Goal: Task Accomplishment & Management: Use online tool/utility

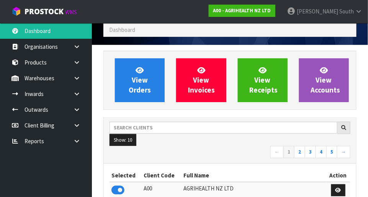
scroll to position [31, 0]
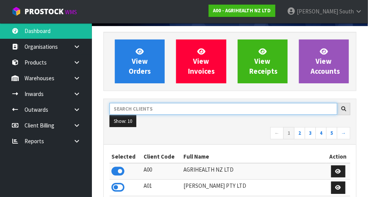
click at [198, 105] on input "text" at bounding box center [224, 109] width 228 height 12
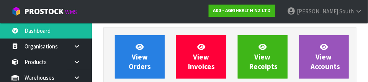
scroll to position [112, 0]
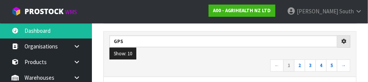
click at [200, 57] on ul "Show: 10 5 10 25 50" at bounding box center [230, 54] width 241 height 12
type input "GPS"
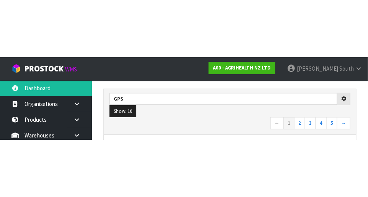
scroll to position [116, 0]
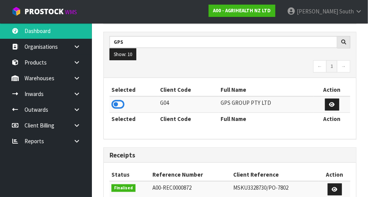
click at [118, 103] on icon at bounding box center [118, 103] width 13 height 11
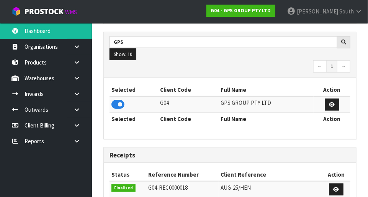
scroll to position [382703, 382932]
click at [77, 97] on link at bounding box center [79, 94] width 25 height 16
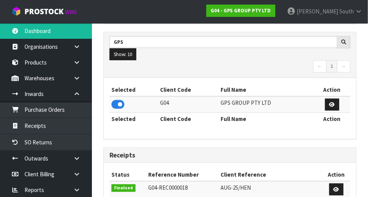
click at [80, 95] on link at bounding box center [79, 94] width 25 height 16
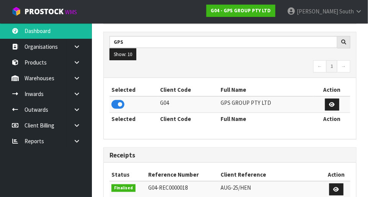
click at [77, 79] on icon at bounding box center [76, 78] width 7 height 6
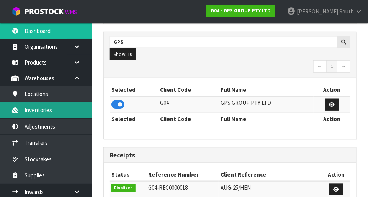
click at [58, 111] on link "Inventories" at bounding box center [46, 110] width 92 height 16
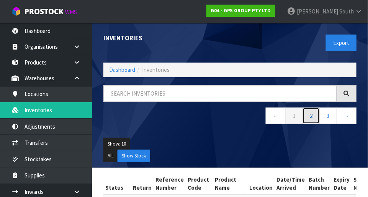
click at [313, 114] on link "2" at bounding box center [311, 115] width 17 height 16
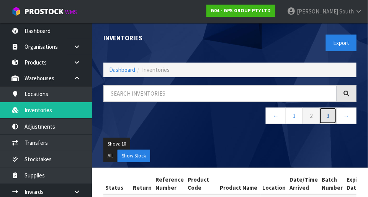
click at [324, 115] on link "3" at bounding box center [328, 115] width 17 height 16
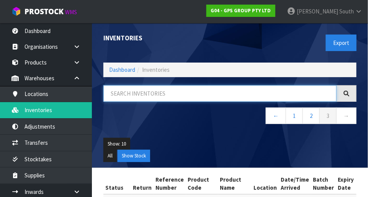
click at [215, 90] on input "text" at bounding box center [219, 93] width 233 height 16
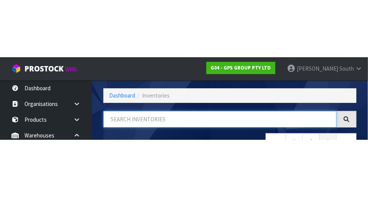
scroll to position [52, 0]
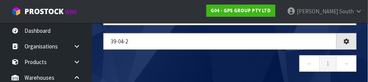
click at [185, 61] on nav "← 1 →" at bounding box center [229, 65] width 253 height 19
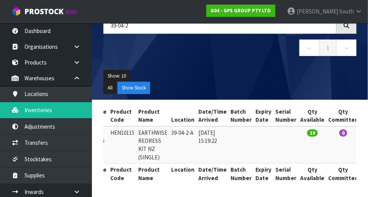
scroll to position [0, 0]
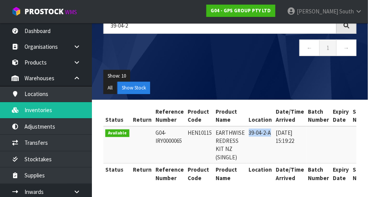
copy td "39-04-2-A"
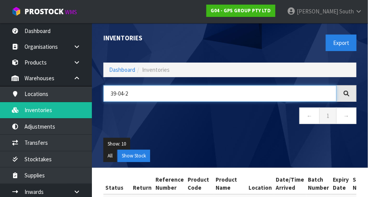
click at [231, 90] on input "39-04-2" at bounding box center [219, 93] width 233 height 16
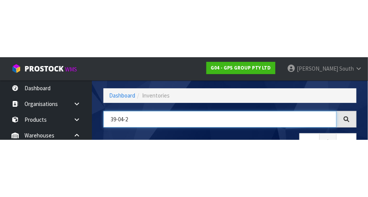
scroll to position [52, 0]
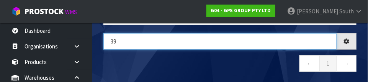
type input "3"
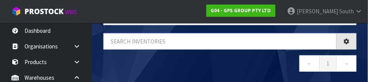
click at [254, 61] on nav "← 1 →" at bounding box center [229, 65] width 253 height 19
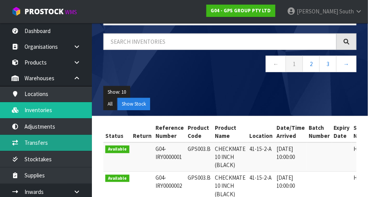
click at [59, 146] on link "Transfers" at bounding box center [46, 143] width 92 height 16
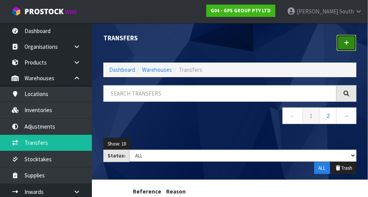
click at [348, 44] on icon at bounding box center [346, 43] width 5 height 6
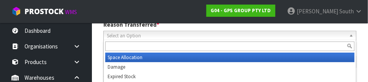
scroll to position [113, 0]
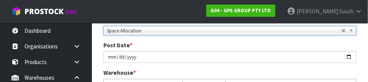
click at [290, 41] on div "Post Date * [DATE]" at bounding box center [230, 52] width 265 height 22
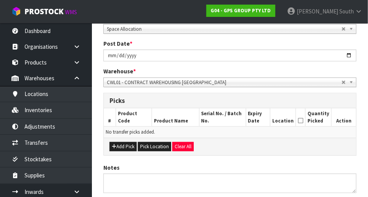
scroll to position [121, 0]
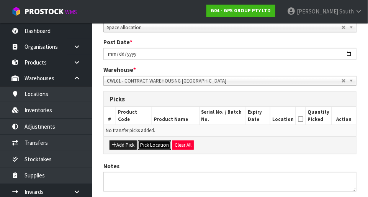
click at [149, 144] on button "Pick Location" at bounding box center [154, 144] width 33 height 9
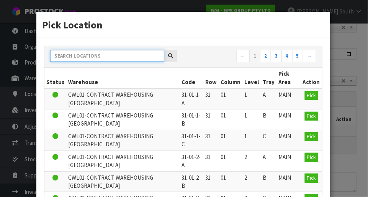
click at [149, 55] on input "text" at bounding box center [107, 56] width 114 height 12
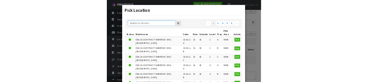
scroll to position [118, 0]
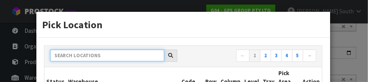
paste input "39-04-2-A"
type input "39-04-2-A"
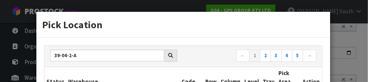
click at [155, 28] on h3 "Pick Location" at bounding box center [183, 25] width 282 height 14
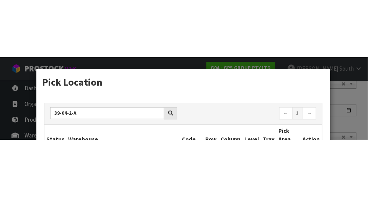
scroll to position [121, 0]
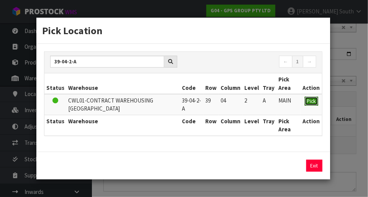
click at [311, 105] on button "Pick" at bounding box center [311, 101] width 13 height 9
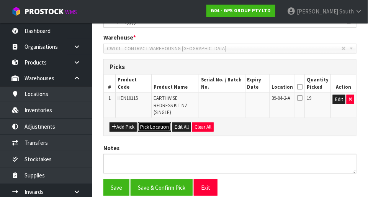
scroll to position [151, 0]
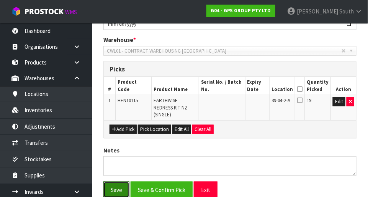
click at [118, 182] on button "Save" at bounding box center [116, 189] width 26 height 16
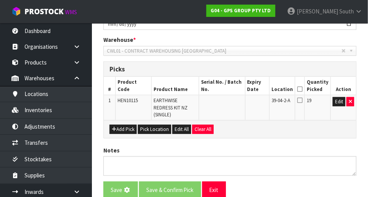
scroll to position [0, 0]
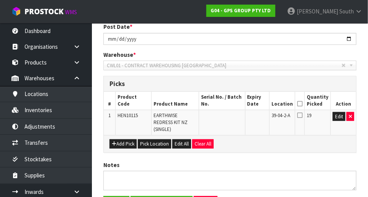
scroll to position [205, 0]
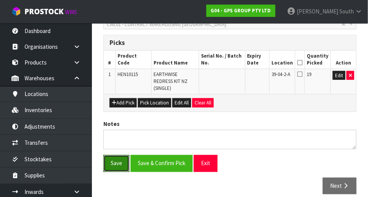
click at [114, 155] on button "Save" at bounding box center [116, 163] width 26 height 16
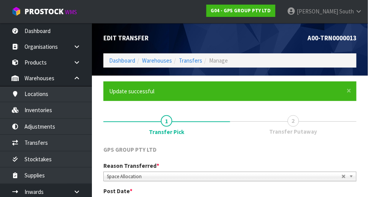
click at [302, 61] on ol "Dashboard Warehouses Transfers Manage" at bounding box center [229, 60] width 253 height 14
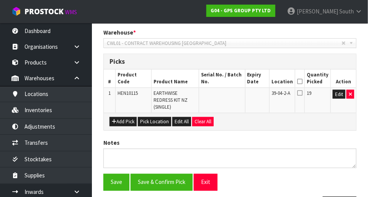
scroll to position [205, 0]
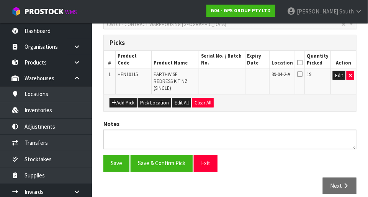
click at [303, 62] on icon at bounding box center [299, 62] width 5 height 0
click at [112, 155] on button "Save" at bounding box center [116, 163] width 26 height 16
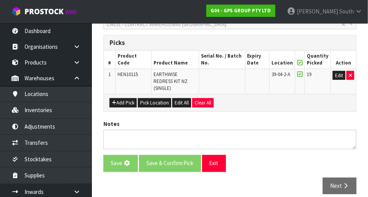
scroll to position [0, 0]
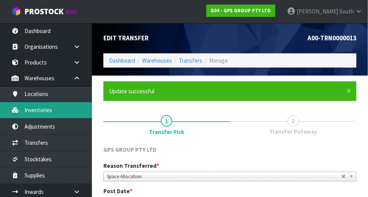
click at [32, 113] on link "Inventories" at bounding box center [46, 110] width 92 height 16
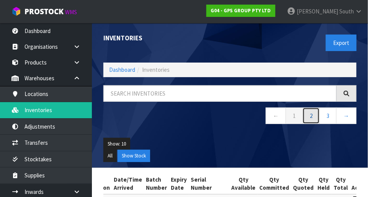
click at [311, 113] on link "2" at bounding box center [311, 115] width 17 height 16
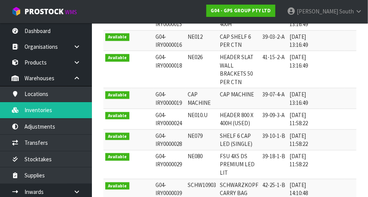
scroll to position [207, 0]
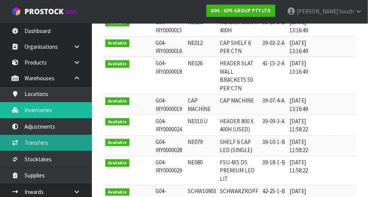
click at [54, 140] on link "Transfers" at bounding box center [46, 143] width 92 height 16
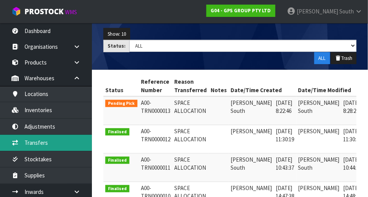
scroll to position [0, 18]
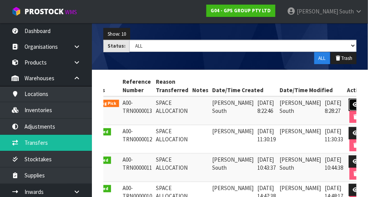
click at [353, 102] on icon at bounding box center [356, 104] width 6 height 5
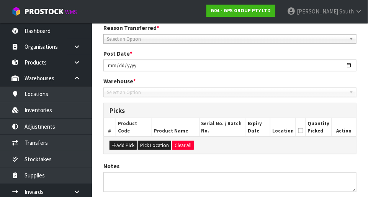
scroll to position [177, 0]
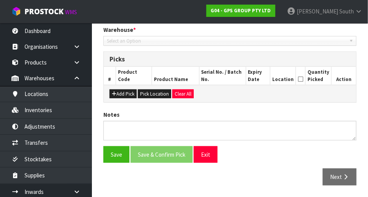
type input "[DATE]"
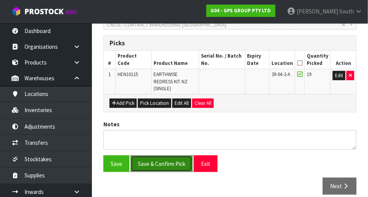
click at [165, 157] on button "Save & Confirm Pick" at bounding box center [162, 163] width 62 height 16
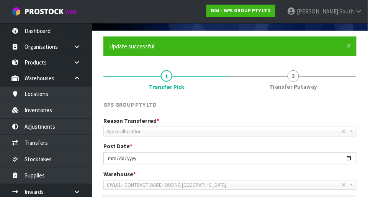
scroll to position [0, 0]
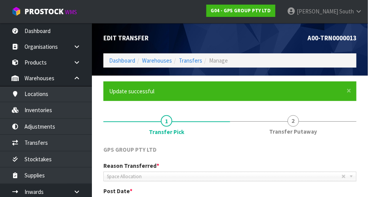
click at [292, 127] on span "Transfer Putaway" at bounding box center [293, 131] width 48 height 8
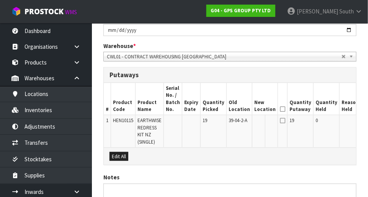
scroll to position [233, 0]
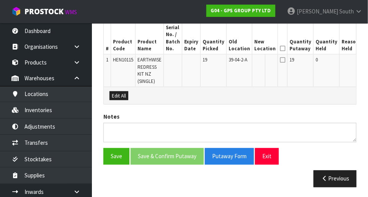
click at [363, 61] on button "Edit" at bounding box center [369, 60] width 13 height 9
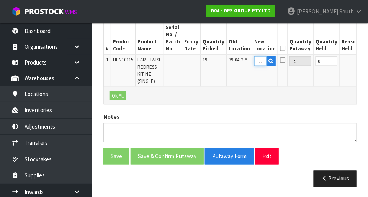
click at [254, 58] on input "text" at bounding box center [260, 61] width 12 height 10
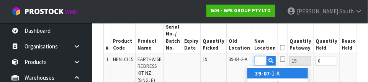
scroll to position [0, 10]
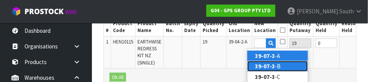
click at [282, 67] on link "39-07-3 -B" at bounding box center [278, 66] width 61 height 10
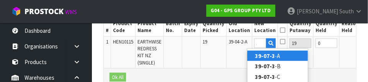
type input "39-07-3-B"
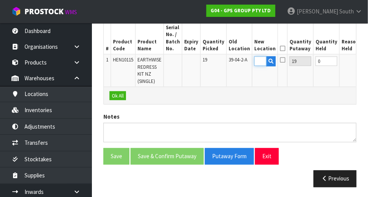
scroll to position [0, 0]
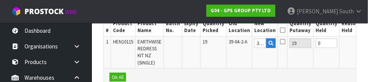
click at [363, 42] on button "OK" at bounding box center [368, 43] width 11 height 9
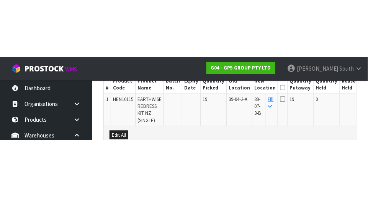
scroll to position [233, 0]
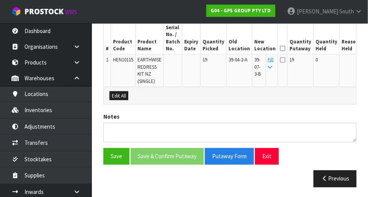
click at [280, 48] on icon at bounding box center [282, 48] width 5 height 0
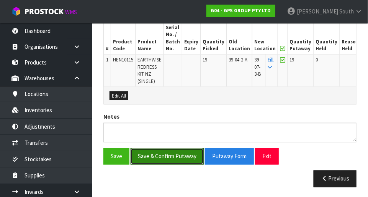
click at [169, 154] on button "Save & Confirm Putaway" at bounding box center [167, 156] width 73 height 16
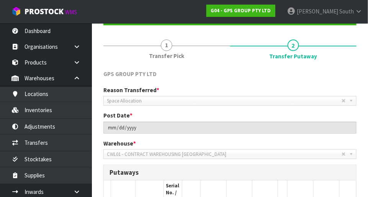
scroll to position [216, 0]
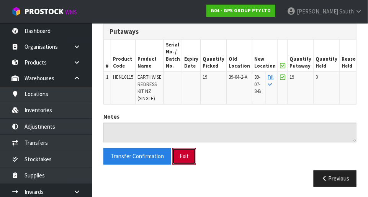
click at [181, 156] on button "Exit" at bounding box center [184, 156] width 24 height 16
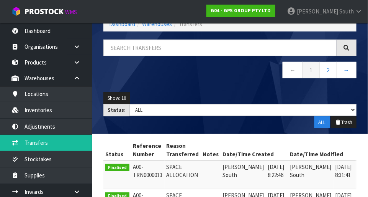
scroll to position [45, 0]
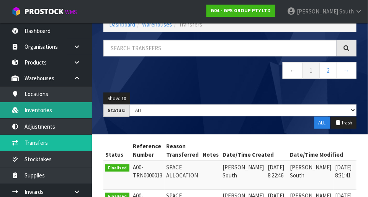
click at [81, 113] on link "Inventories" at bounding box center [46, 110] width 92 height 16
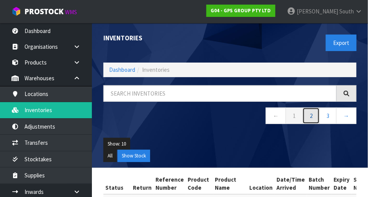
click at [308, 112] on link "2" at bounding box center [311, 115] width 17 height 16
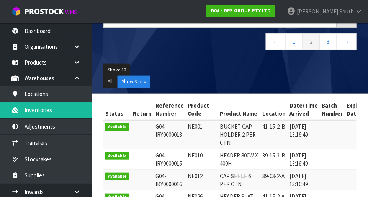
scroll to position [0, 159]
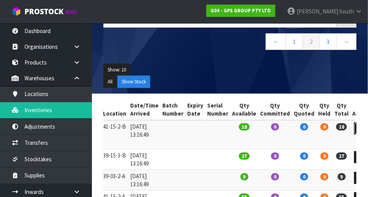
click at [354, 131] on link at bounding box center [361, 128] width 14 height 12
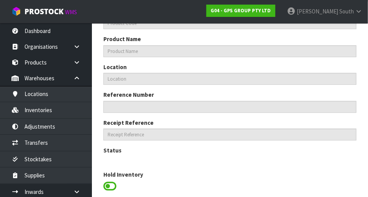
scroll to position [271, 0]
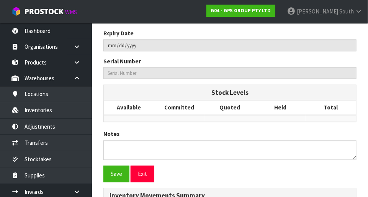
type input "NE001"
type input "BUCKET CAP HOLDER 2 PER CTN"
type input "41-15-2-B"
type input "G04-IRY0000013"
type input "G04-REC0000003"
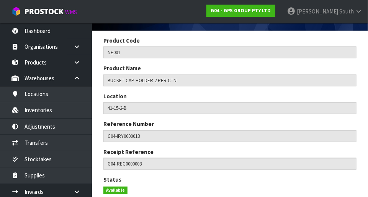
scroll to position [0, 0]
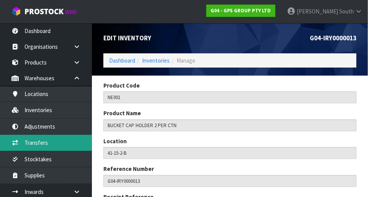
click at [59, 143] on link "Transfers" at bounding box center [46, 143] width 92 height 16
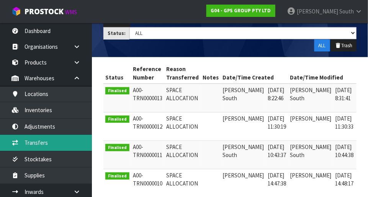
scroll to position [0, 11]
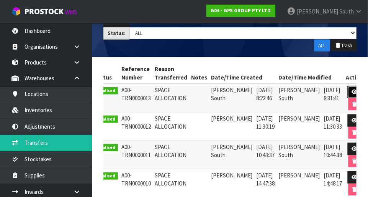
click at [348, 89] on link at bounding box center [355, 92] width 14 height 12
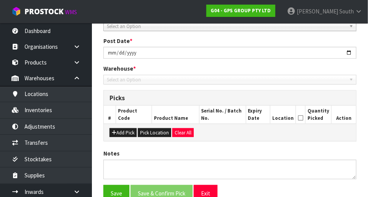
scroll to position [159, 0]
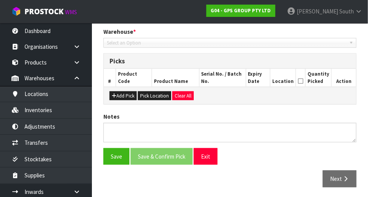
type input "[DATE]"
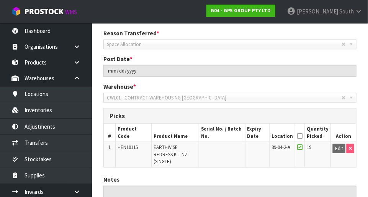
scroll to position [0, 0]
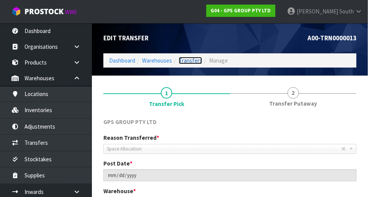
click at [184, 62] on link "Transfers" at bounding box center [190, 60] width 23 height 7
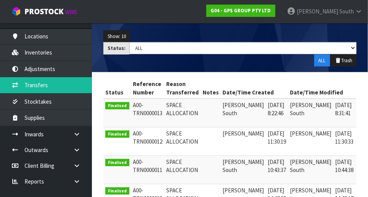
scroll to position [107, 0]
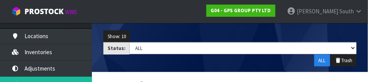
click at [204, 28] on div "Show: 10 5 10 25 50 Status: Draft Pending Pick Goods Picked Finalised ALL ALL T…" at bounding box center [230, 49] width 265 height 48
click at [221, 68] on div "Show: 10 5 10 25 50 Status: Draft Pending Pick Goods Picked Finalised ALL ALL T…" at bounding box center [230, 49] width 265 height 48
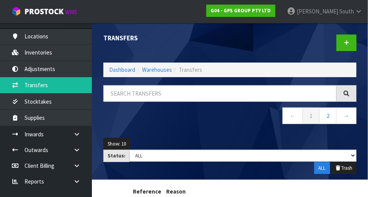
scroll to position [0, 0]
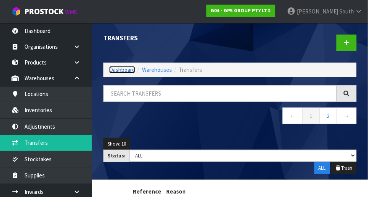
click at [117, 67] on link "Dashboard" at bounding box center [122, 69] width 26 height 7
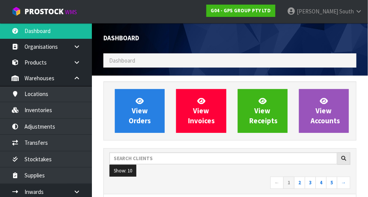
scroll to position [494, 265]
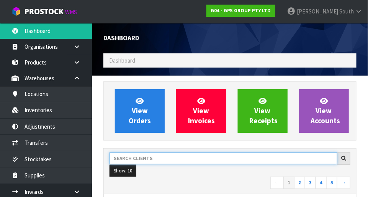
click at [169, 161] on input "text" at bounding box center [224, 158] width 228 height 12
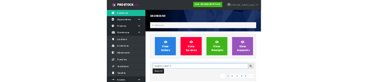
scroll to position [112, 0]
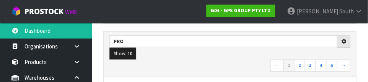
click at [224, 60] on nav "← 1 2 3 4 5 →" at bounding box center [230, 66] width 241 height 13
type input "PRO"
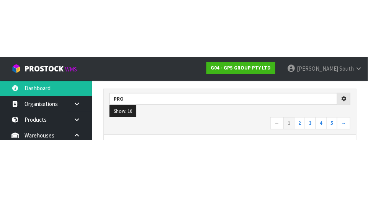
scroll to position [116, 0]
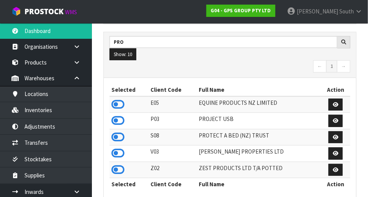
click at [117, 132] on icon at bounding box center [118, 136] width 13 height 11
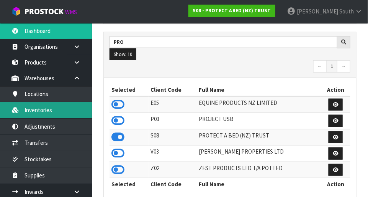
click at [64, 113] on link "Inventories" at bounding box center [46, 110] width 92 height 16
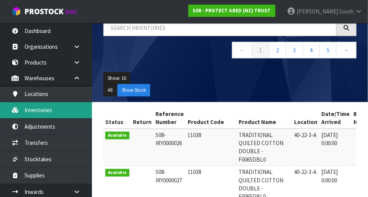
scroll to position [66, 0]
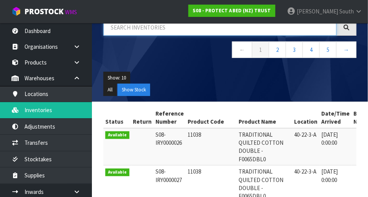
click at [166, 29] on input "text" at bounding box center [219, 27] width 233 height 16
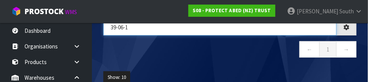
type input "39-06-1"
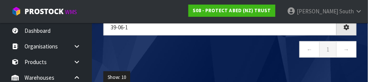
click at [170, 59] on nav "← 1 →" at bounding box center [229, 50] width 253 height 19
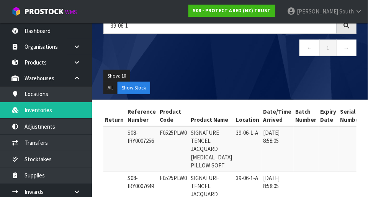
scroll to position [67, 0]
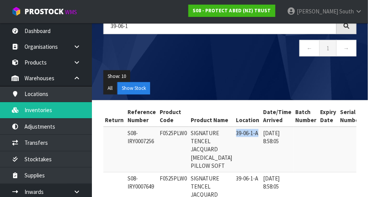
copy td "39-06-1-A"
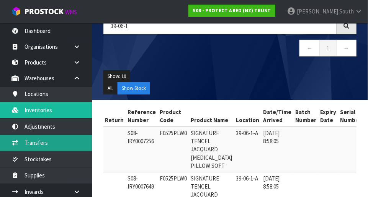
click at [62, 141] on link "Transfers" at bounding box center [46, 143] width 92 height 16
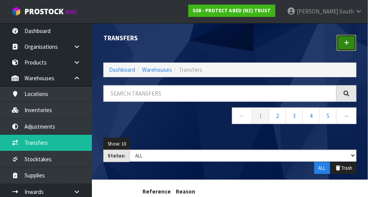
click at [347, 44] on icon at bounding box center [346, 43] width 5 height 6
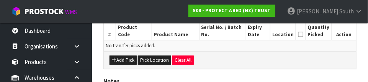
scroll to position [205, 0]
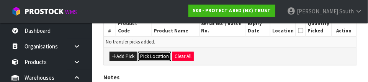
click at [150, 54] on button "Pick Location" at bounding box center [154, 56] width 33 height 9
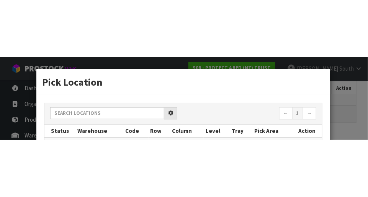
scroll to position [170, 0]
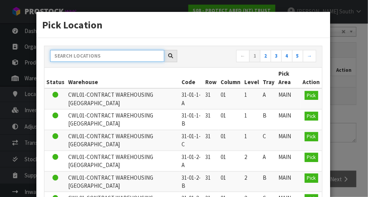
click at [123, 53] on input "text" at bounding box center [107, 56] width 114 height 12
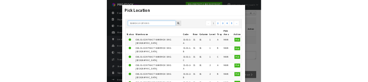
scroll to position [166, 0]
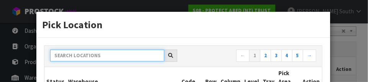
paste input "39-06-1-A"
type input "39-06-1-A"
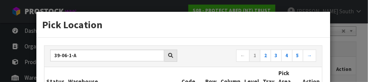
click at [188, 30] on h3 "Pick Location" at bounding box center [183, 25] width 282 height 14
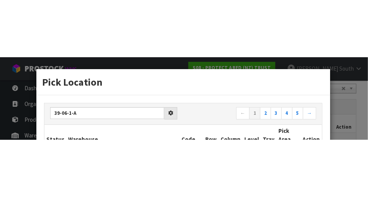
scroll to position [170, 0]
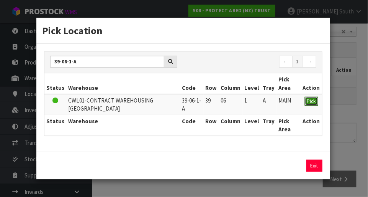
click at [309, 98] on span "Pick" at bounding box center [311, 101] width 9 height 7
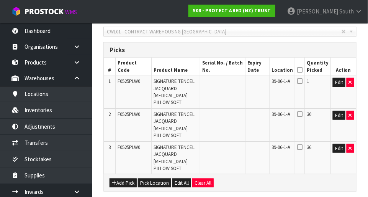
click at [303, 70] on icon at bounding box center [299, 70] width 5 height 0
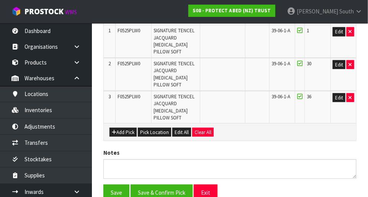
scroll to position [221, 0]
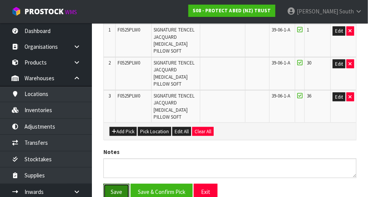
click at [113, 184] on button "Save" at bounding box center [116, 192] width 26 height 16
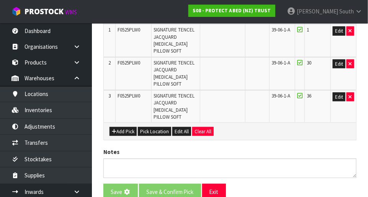
scroll to position [0, 0]
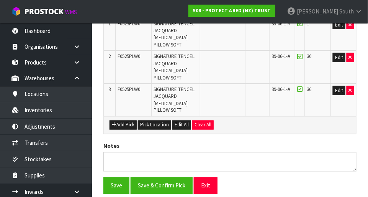
scroll to position [256, 0]
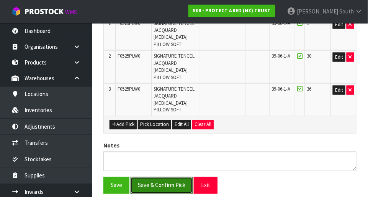
click at [177, 177] on button "Save & Confirm Pick" at bounding box center [162, 185] width 62 height 16
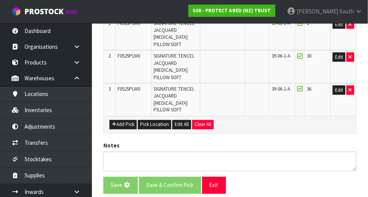
scroll to position [0, 0]
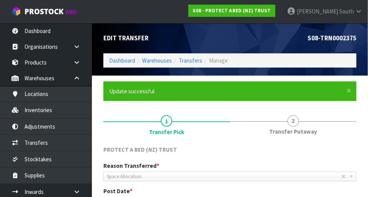
click at [298, 125] on link "2 Transfer Putaway" at bounding box center [293, 124] width 127 height 30
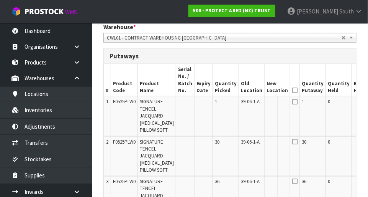
scroll to position [0, 15]
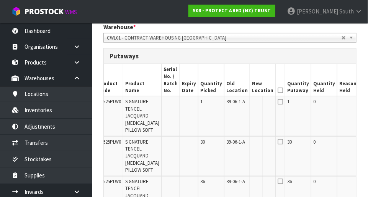
click at [361, 102] on button "Edit" at bounding box center [367, 102] width 13 height 9
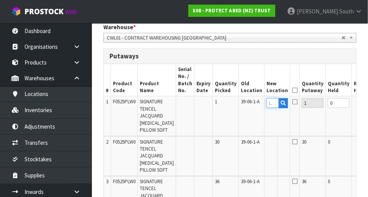
click at [267, 103] on input "text" at bounding box center [273, 103] width 12 height 10
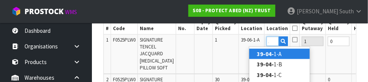
scroll to position [0, 10]
click at [296, 49] on link "39-04-2 -A" at bounding box center [279, 54] width 61 height 10
type input "39-04-2-A"
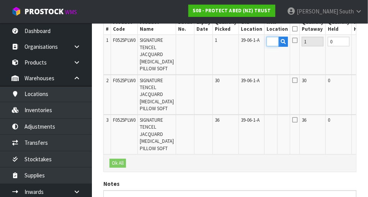
scroll to position [0, 0]
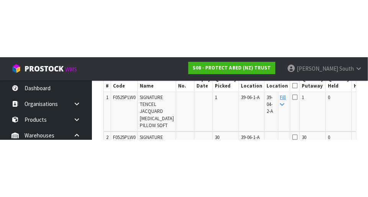
scroll to position [253, 0]
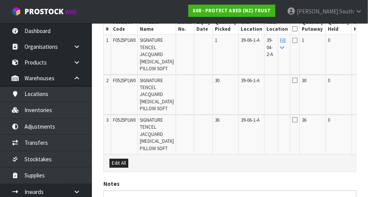
click at [281, 38] on link "Fill" at bounding box center [284, 43] width 6 height 13
click at [292, 29] on icon at bounding box center [294, 29] width 5 height 0
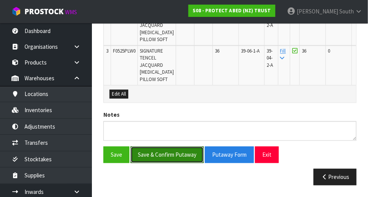
click at [181, 153] on button "Save & Confirm Putaway" at bounding box center [167, 154] width 73 height 16
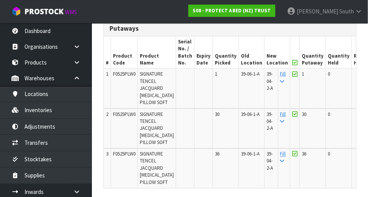
scroll to position [345, 0]
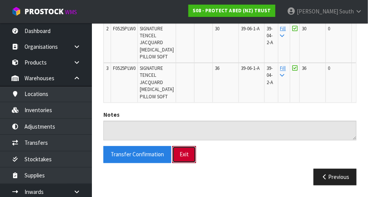
click at [177, 147] on button "Exit" at bounding box center [184, 154] width 24 height 16
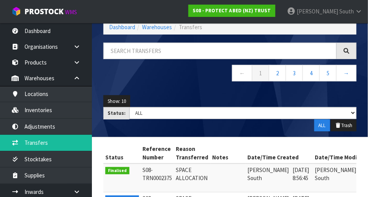
scroll to position [322, 0]
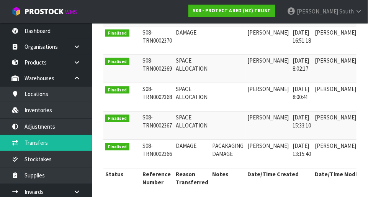
click at [344, 9] on span "South" at bounding box center [347, 11] width 15 height 7
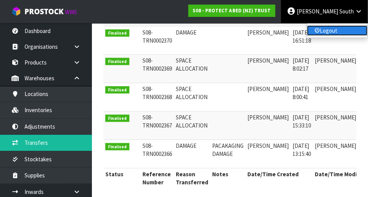
click at [344, 31] on link "Logout" at bounding box center [337, 30] width 61 height 10
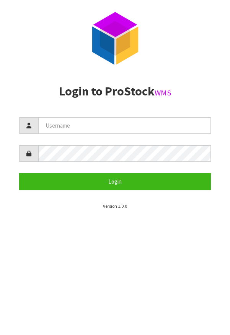
click at [4, 93] on aside "Login to ProStock WMS Login Version 1.0.0" at bounding box center [115, 147] width 230 height 125
